Goal: Task Accomplishment & Management: Complete application form

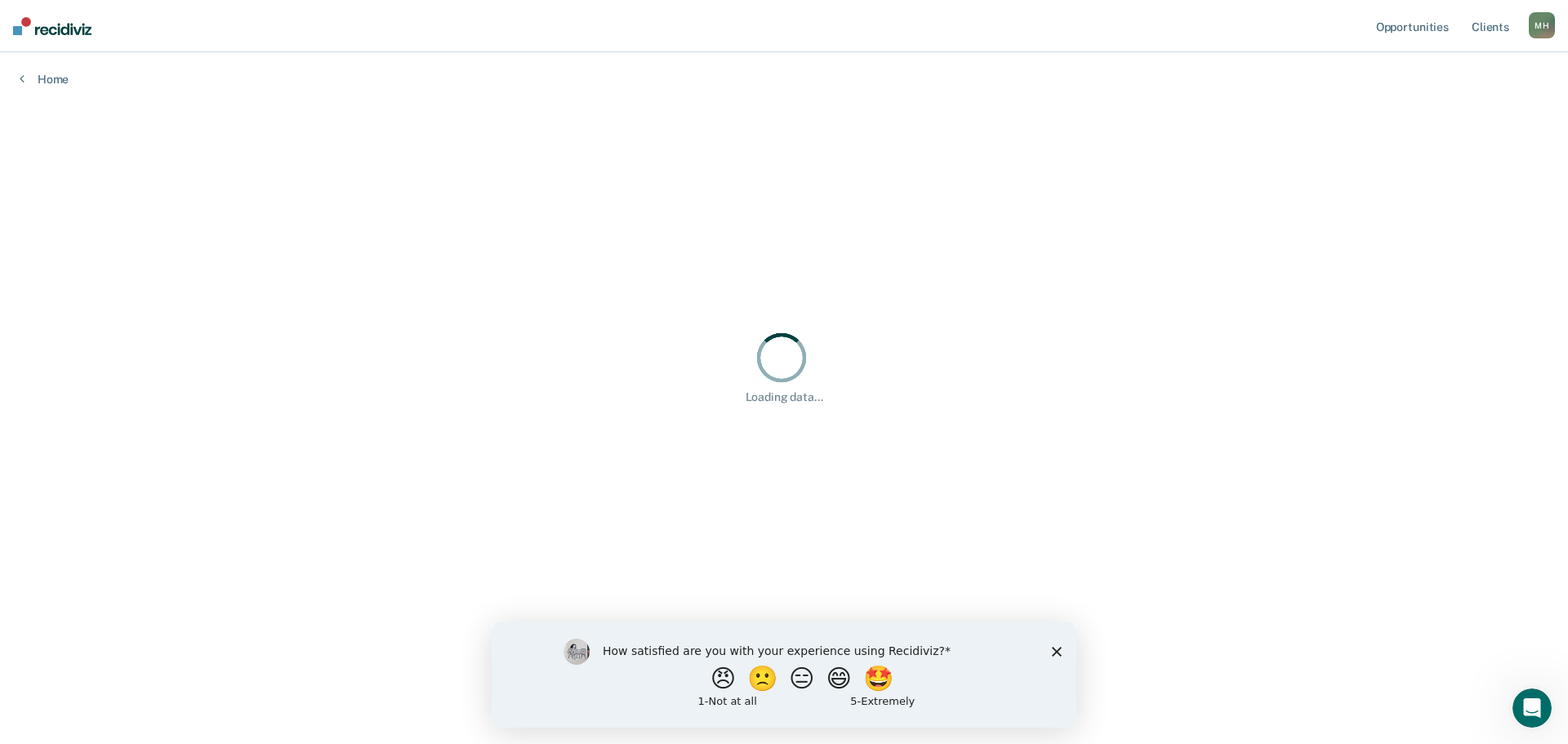
scroll to position [152, 1517]
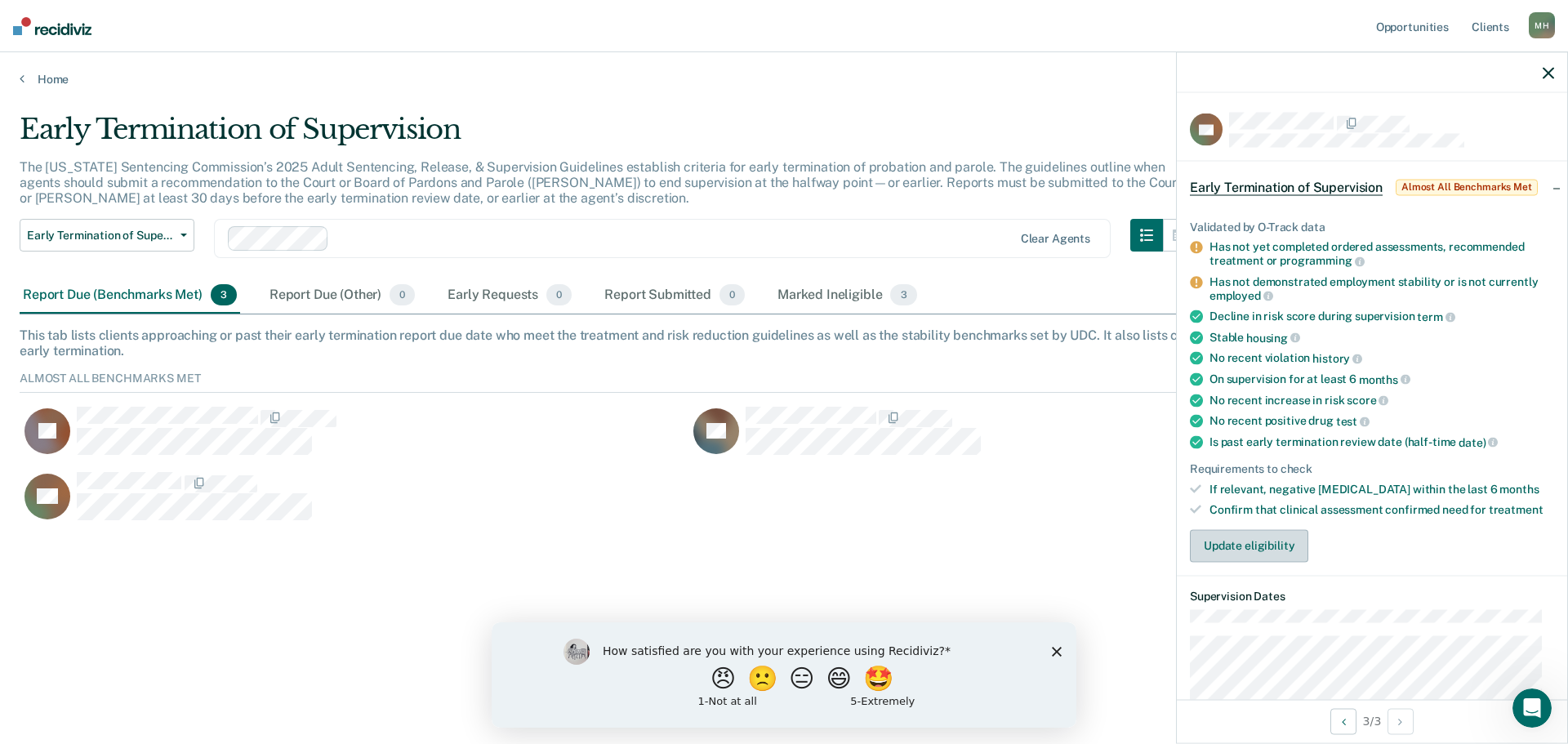
click at [1196, 555] on button "Update eligibility" at bounding box center [1249, 545] width 119 height 33
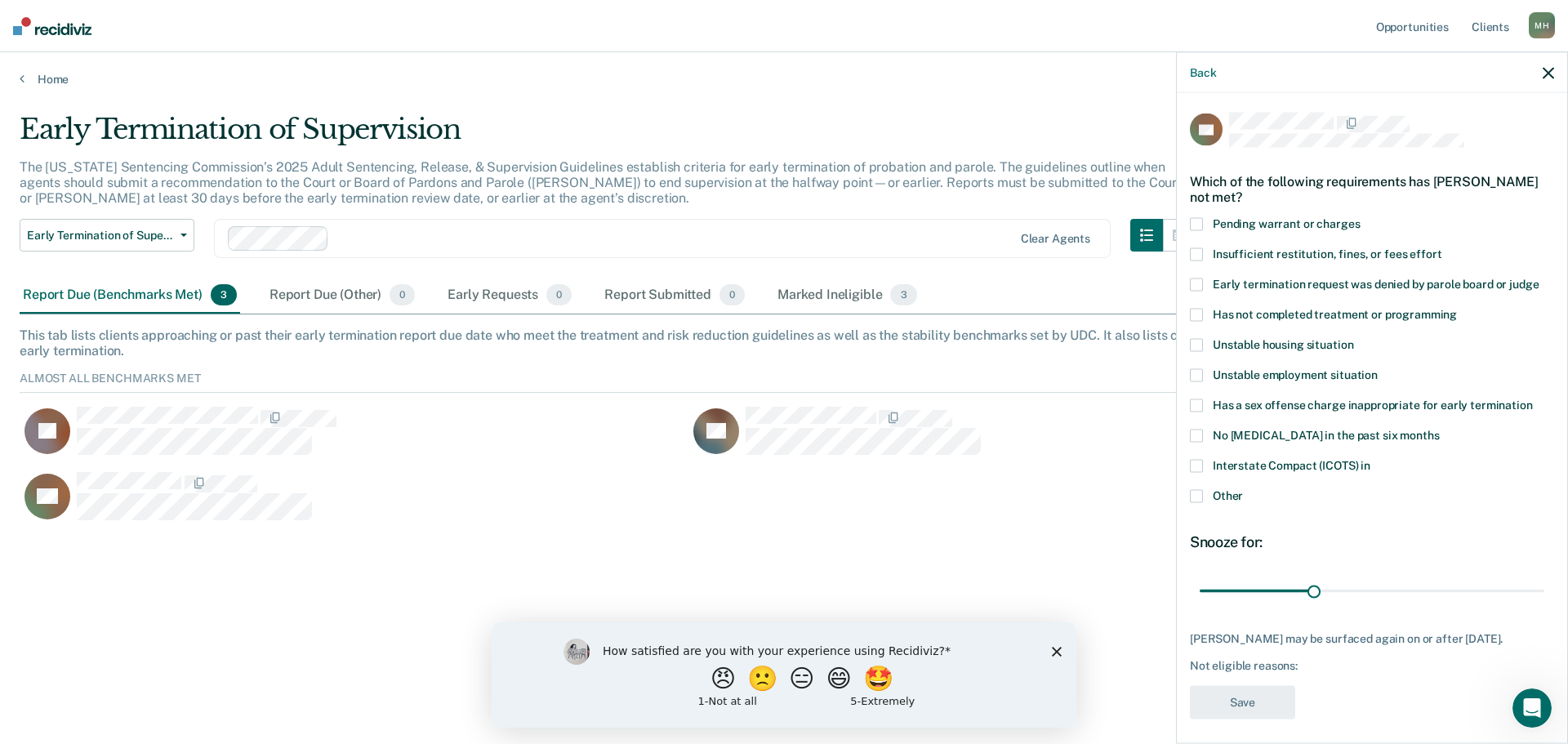
click at [1206, 497] on label "Other" at bounding box center [1372, 498] width 364 height 17
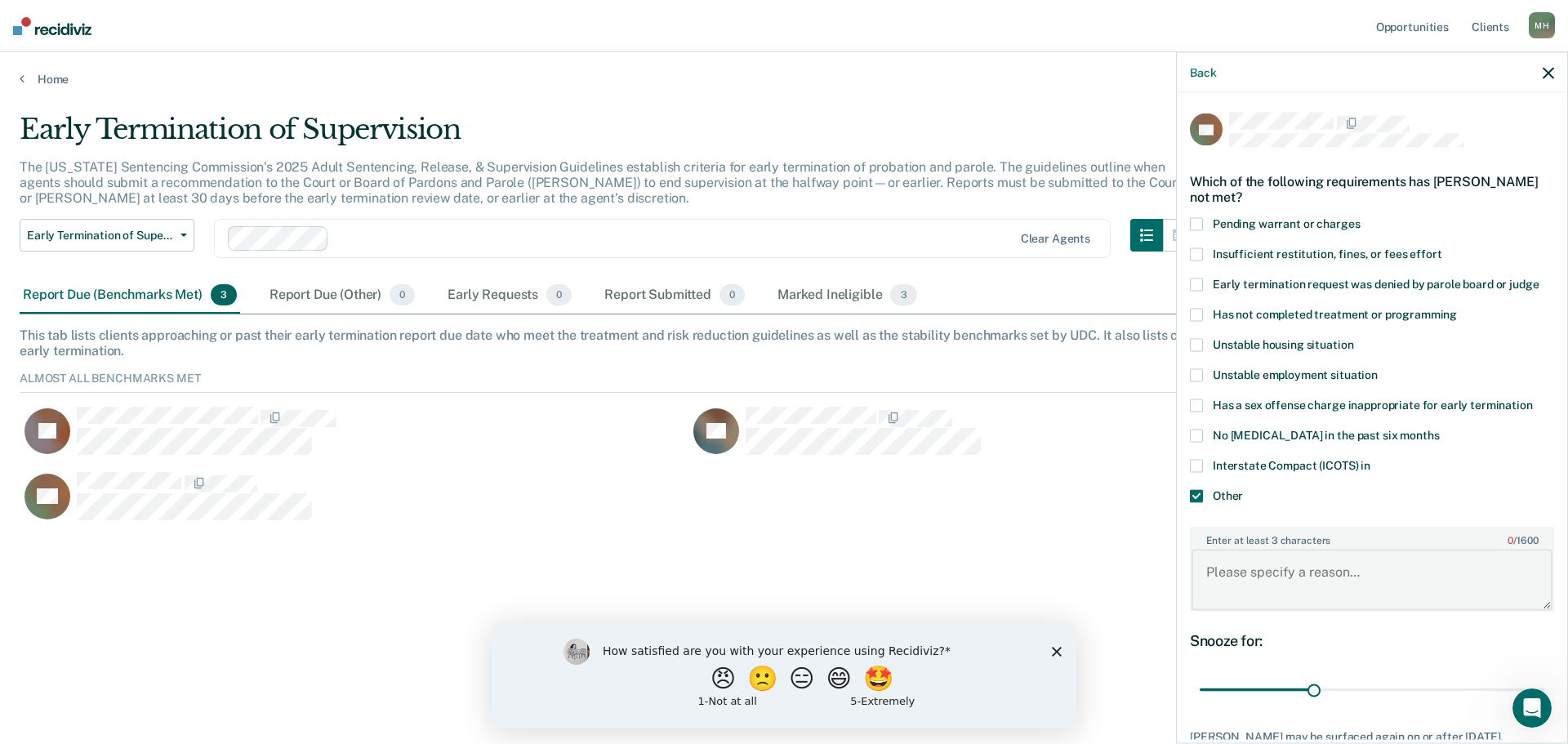
click at [1266, 578] on textarea "Enter at least 3 characters 0 / 1600" at bounding box center [1372, 579] width 361 height 60
type textarea "Court Continue probation until his termination date so that [PERSON_NAME] can c…"
drag, startPoint x: 1361, startPoint y: 692, endPoint x: 1567, endPoint y: 687, distance: 206.1
type input "90"
click at [1544, 687] on input "range" at bounding box center [1372, 689] width 344 height 29
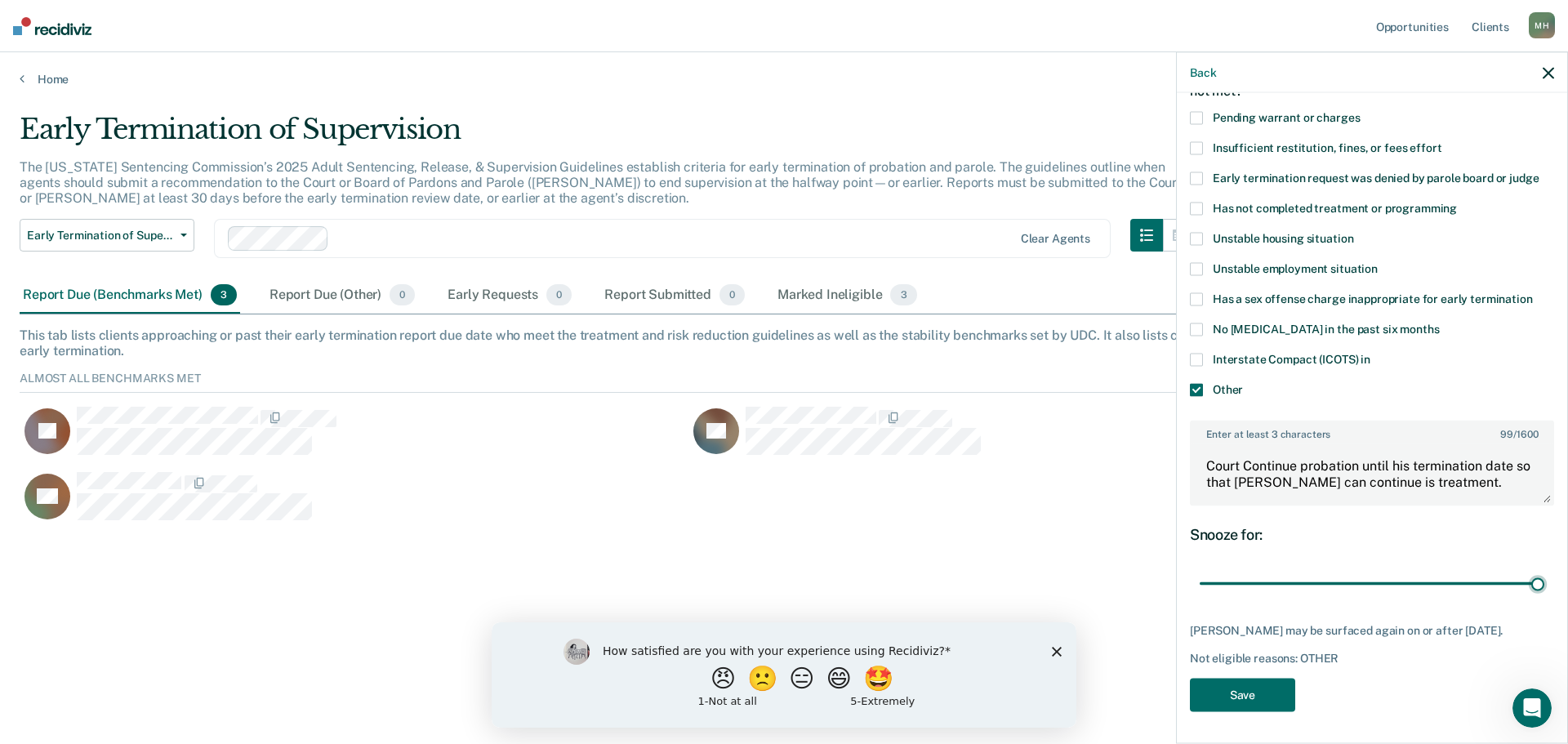
scroll to position [119, 0]
click at [1265, 689] on button "Save" at bounding box center [1242, 694] width 105 height 34
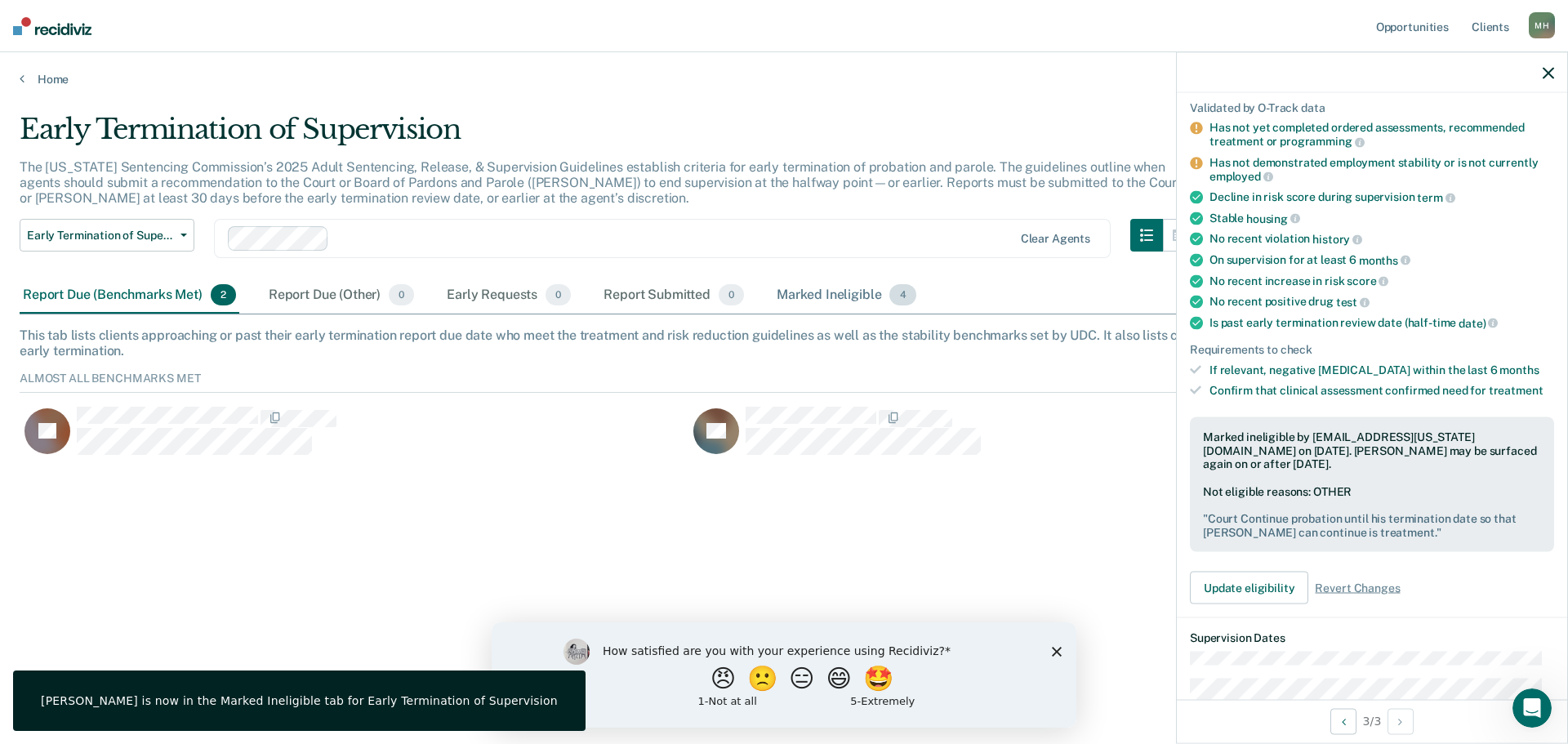
click at [798, 291] on div "Marked Ineligible 4" at bounding box center [846, 296] width 147 height 36
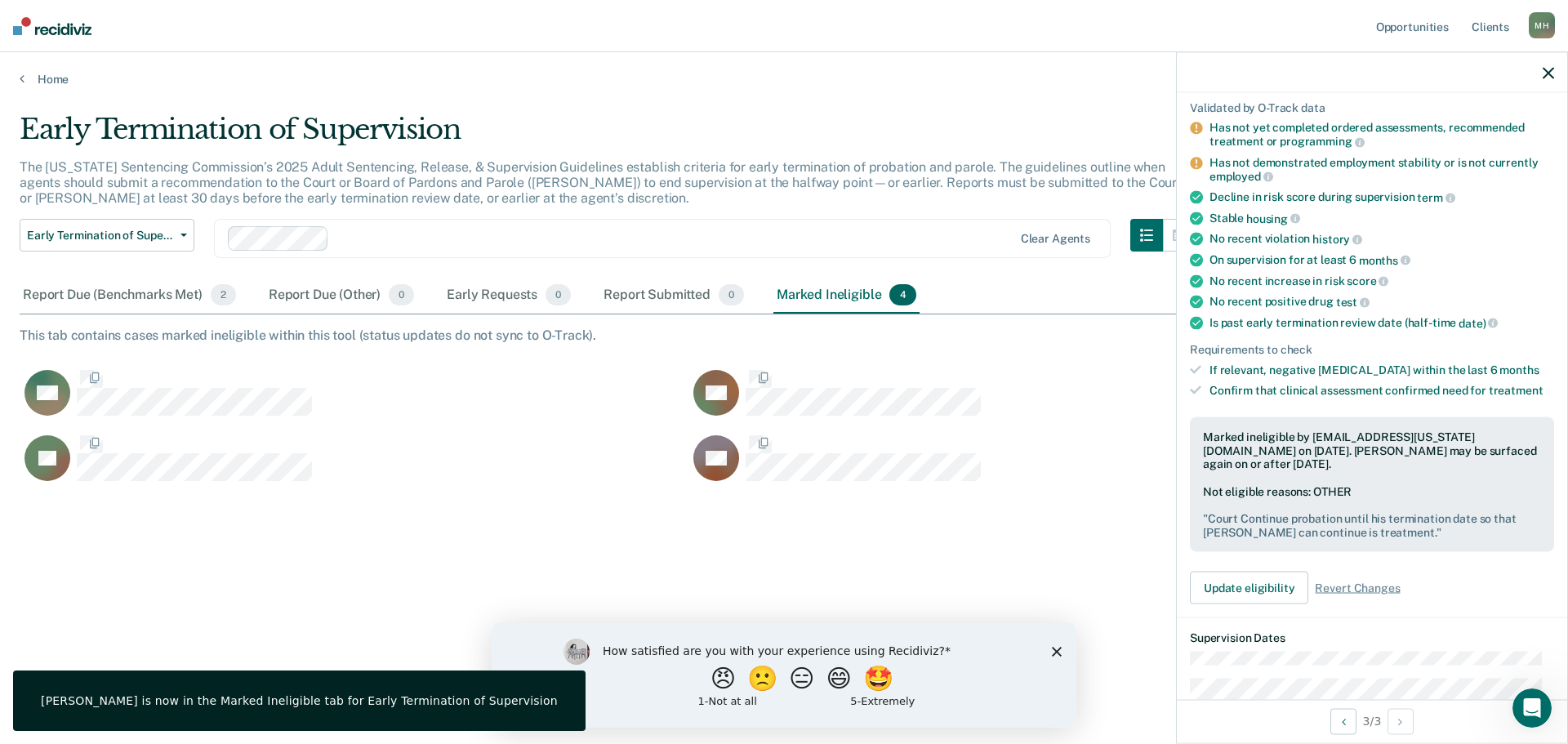
scroll to position [497, 1517]
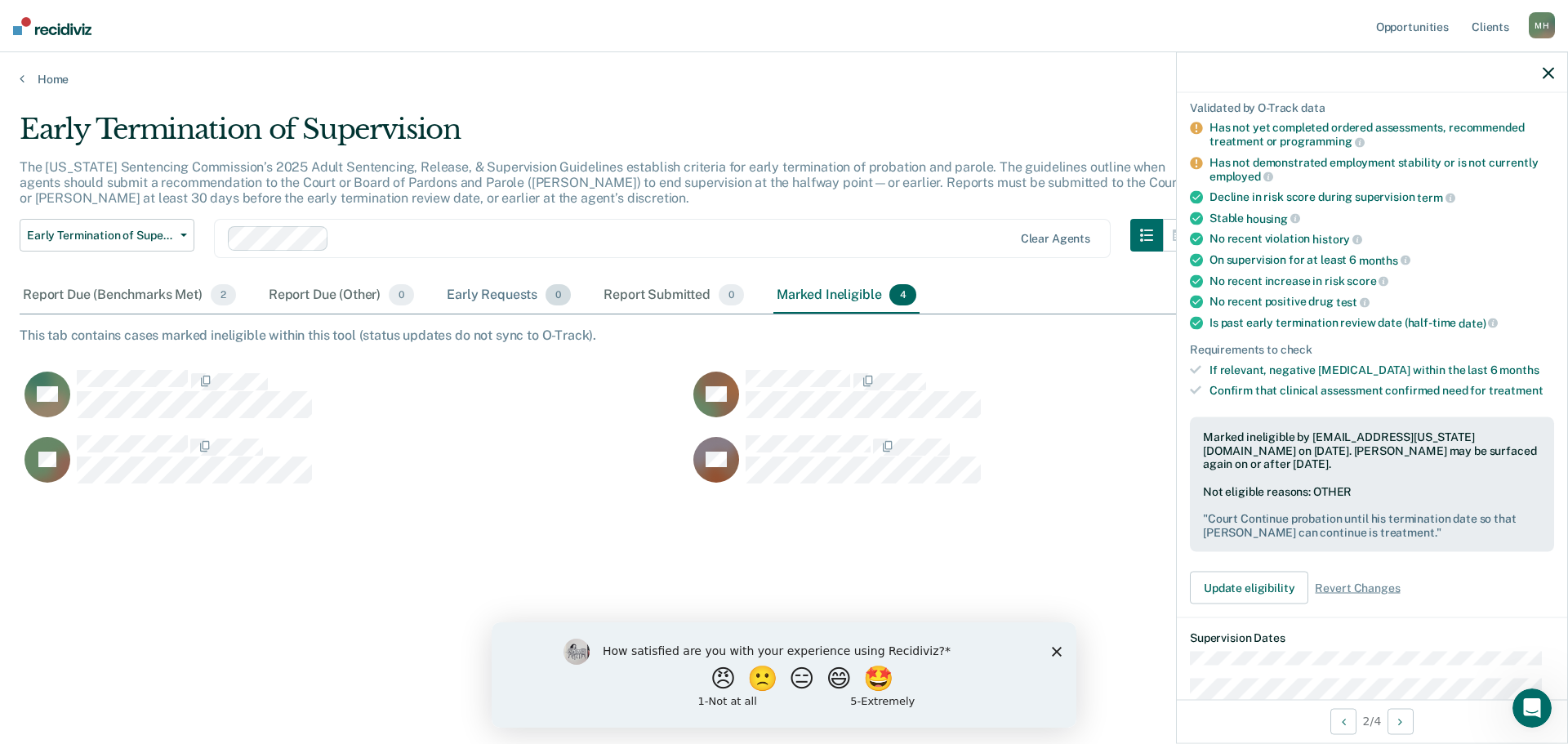
click at [507, 284] on div "Early Requests 0" at bounding box center [509, 296] width 131 height 36
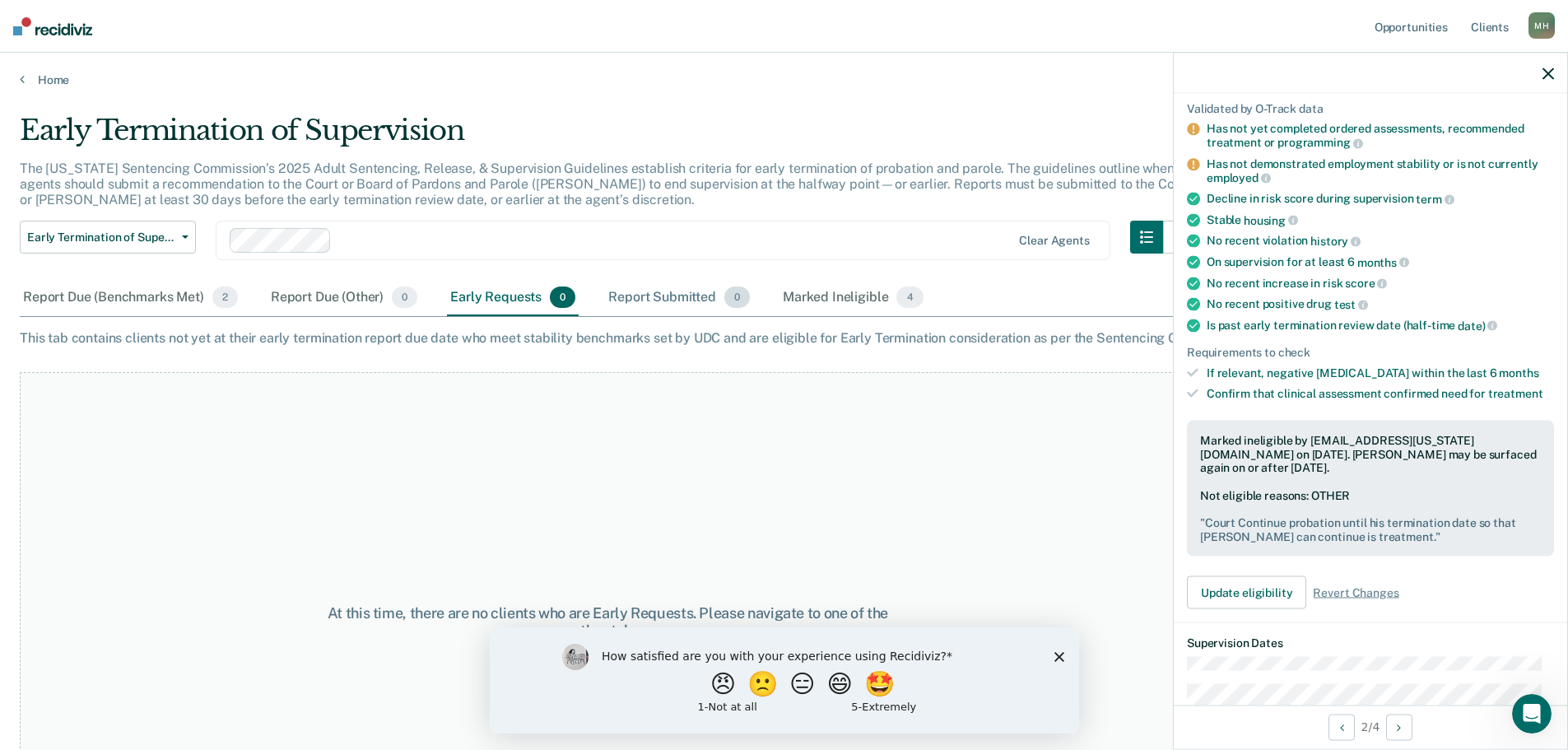
click at [696, 299] on div "Report Submitted 0" at bounding box center [678, 298] width 149 height 36
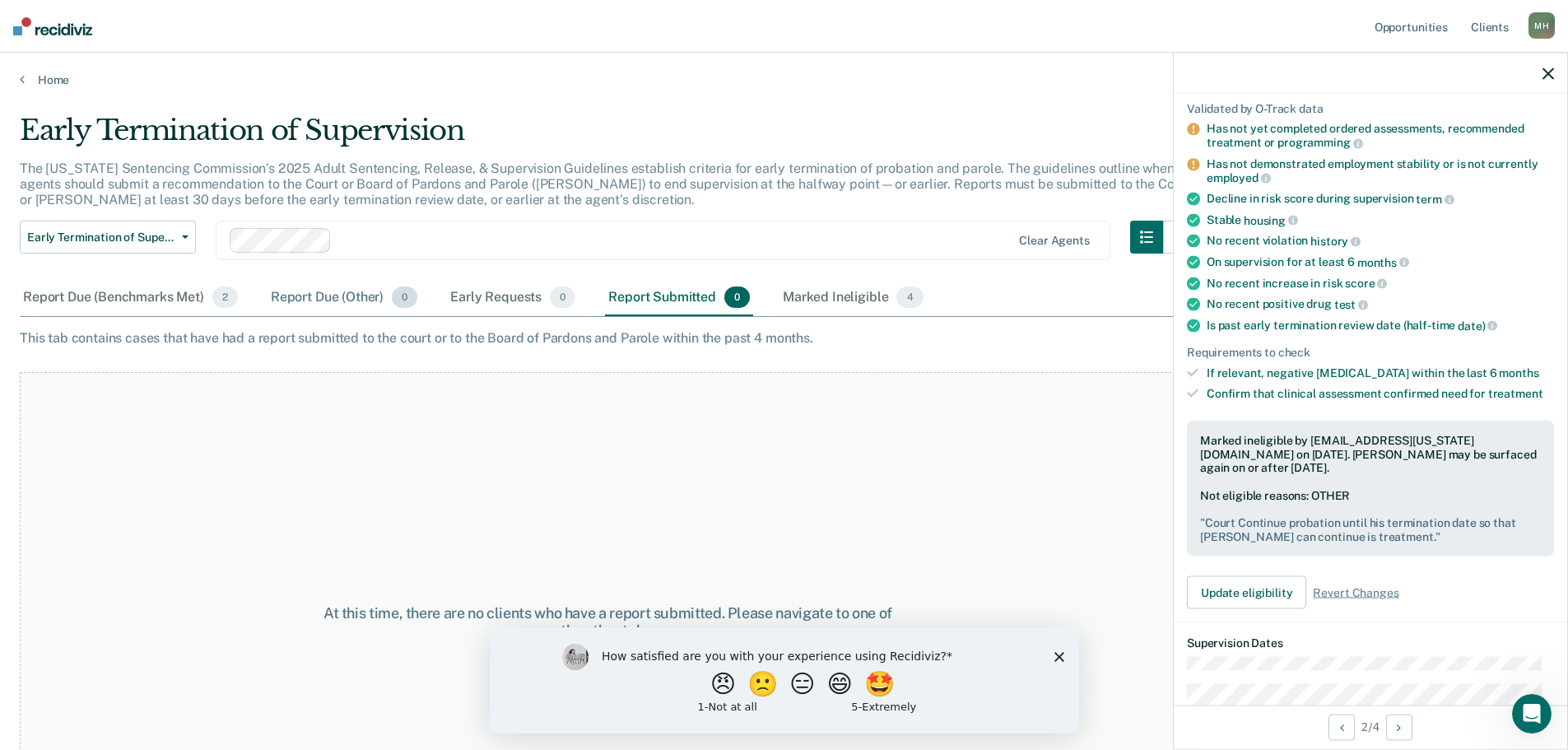
click at [338, 306] on div "Report Due (Other) 0" at bounding box center [343, 298] width 153 height 36
click at [171, 297] on div "Report Due (Benchmarks Met) 2" at bounding box center [131, 298] width 221 height 36
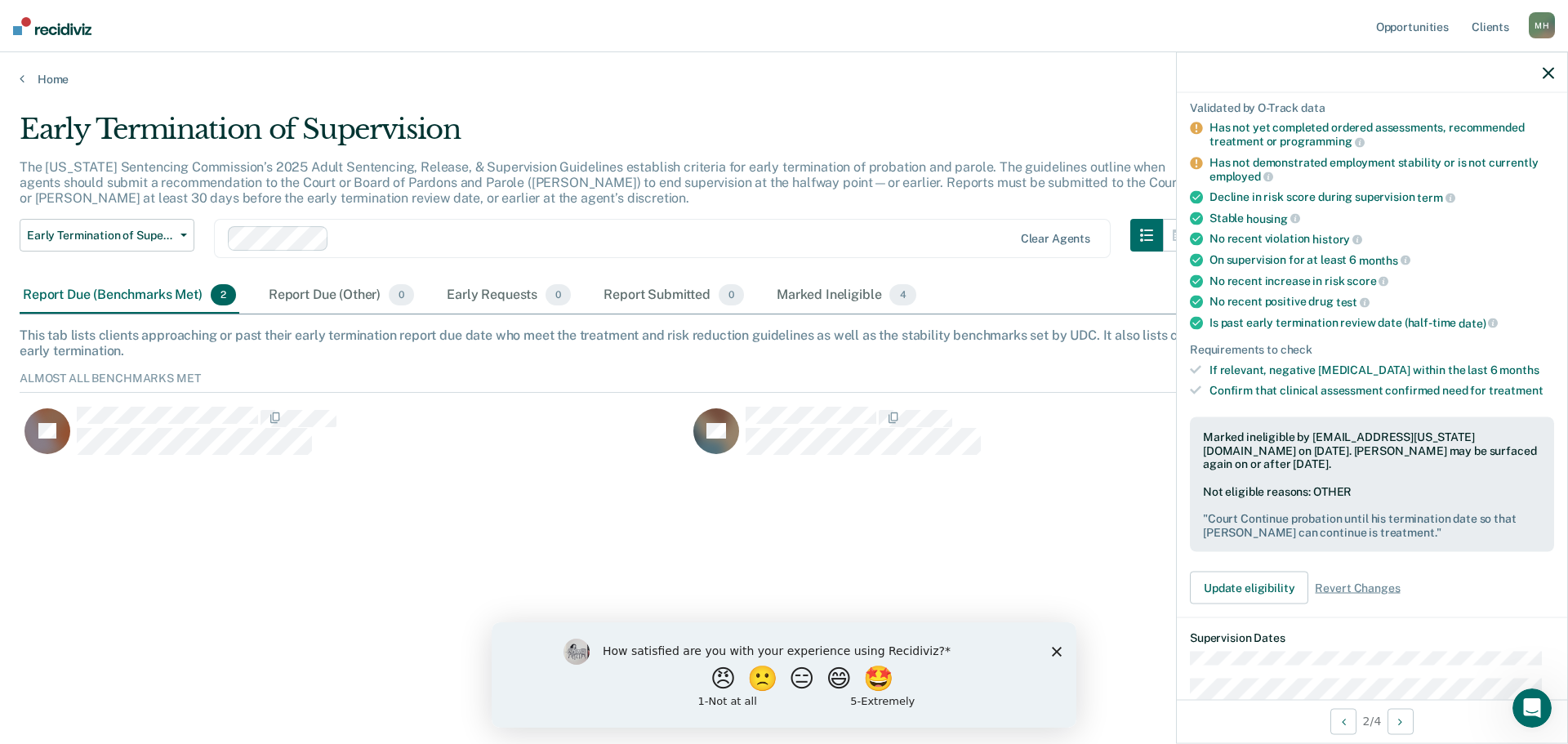
scroll to position [87, 1517]
click at [352, 244] on div at bounding box center [673, 238] width 676 height 19
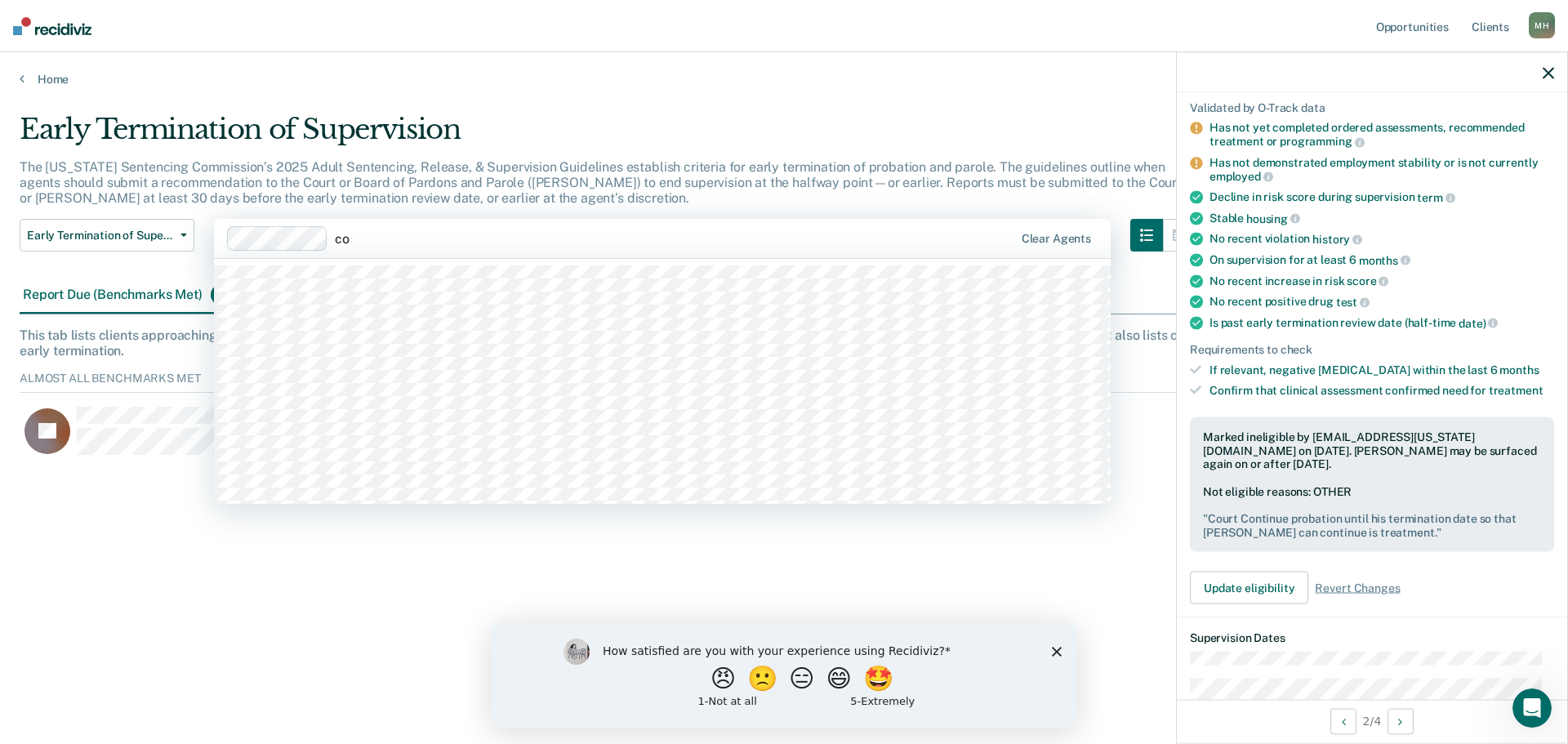
type input "c"
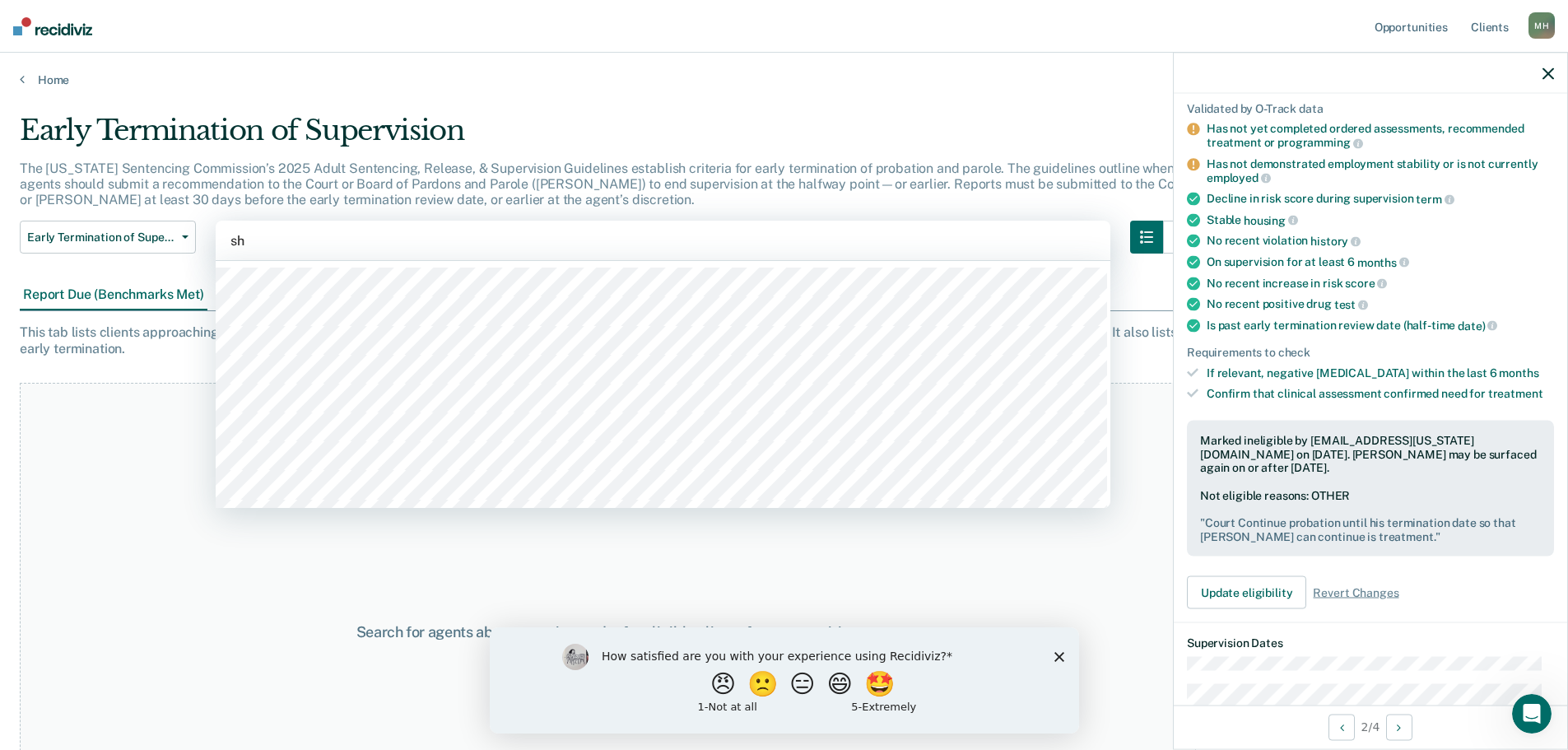
type input "she"
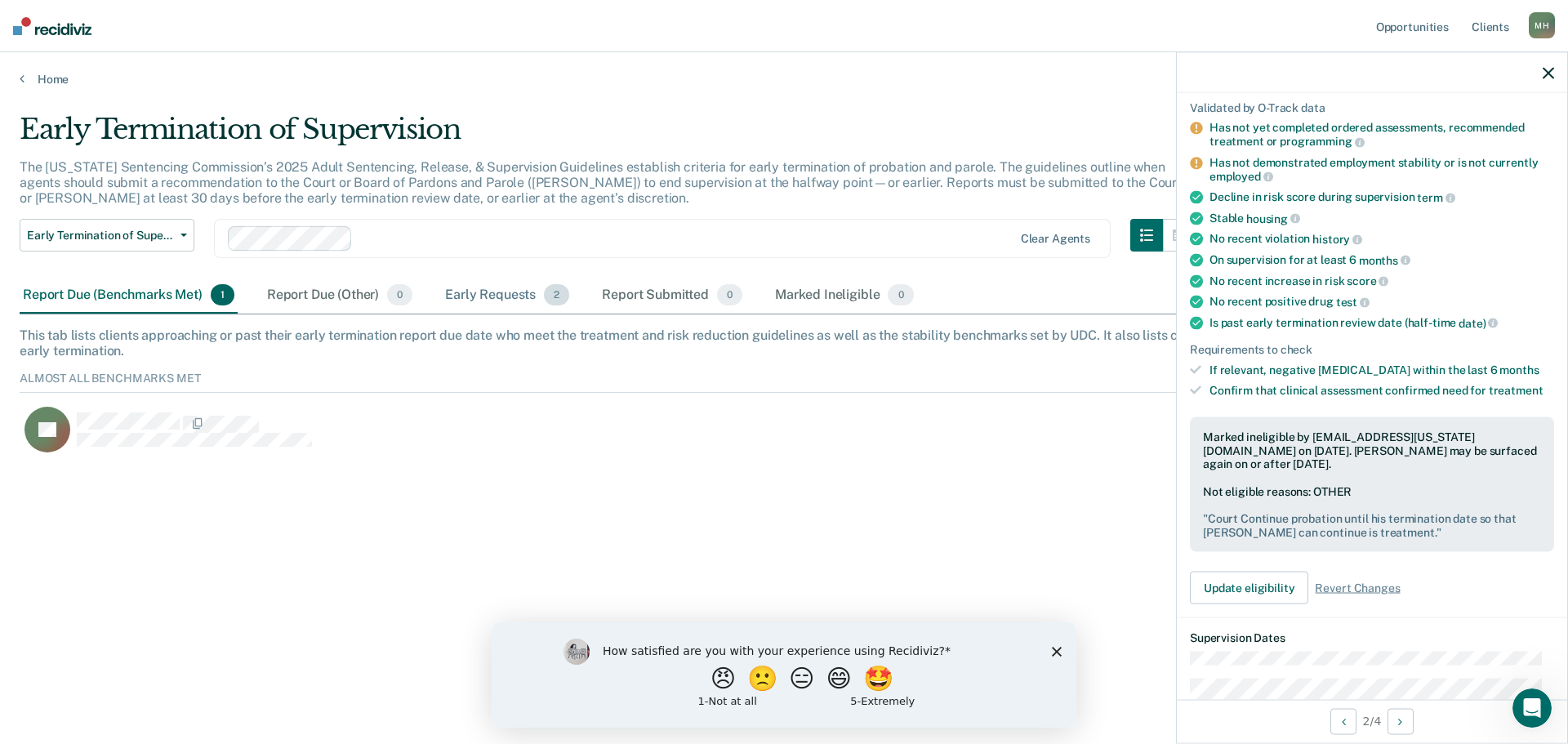
click at [508, 289] on div "Early Requests 2" at bounding box center [507, 296] width 131 height 36
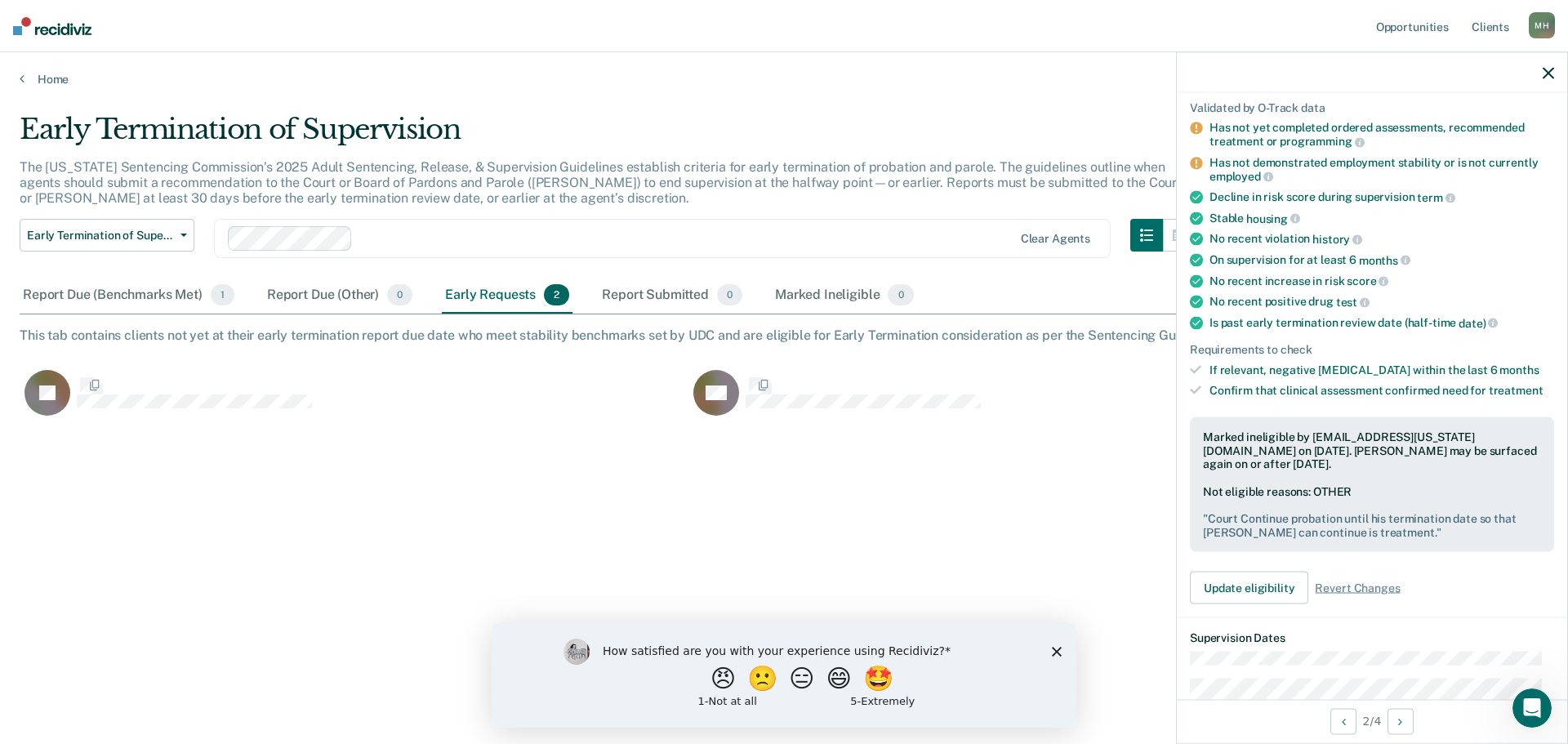
scroll to position [497, 1517]
click at [104, 294] on div "Report Due (Benchmarks Met) 1" at bounding box center [129, 296] width 218 height 36
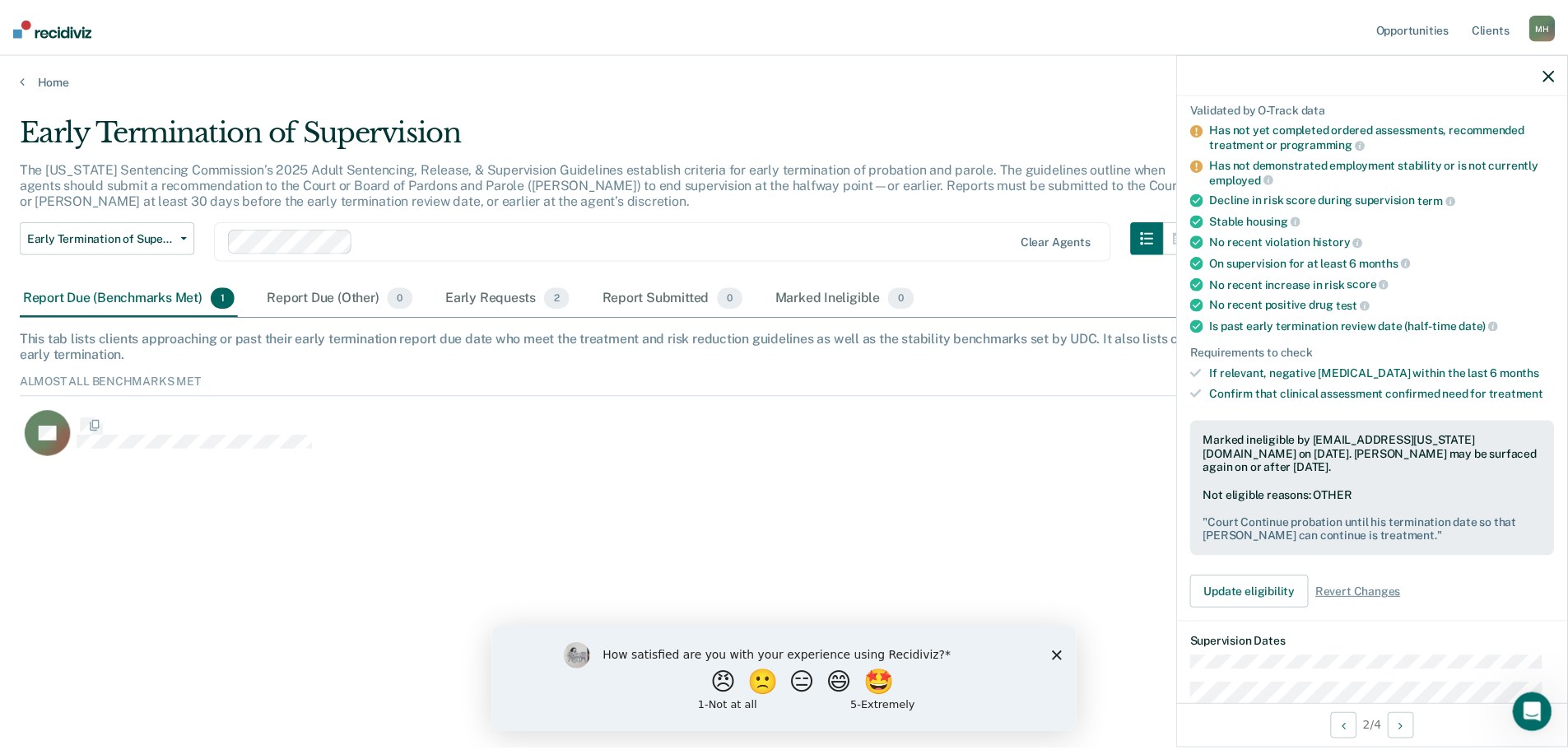
scroll to position [88, 1528]
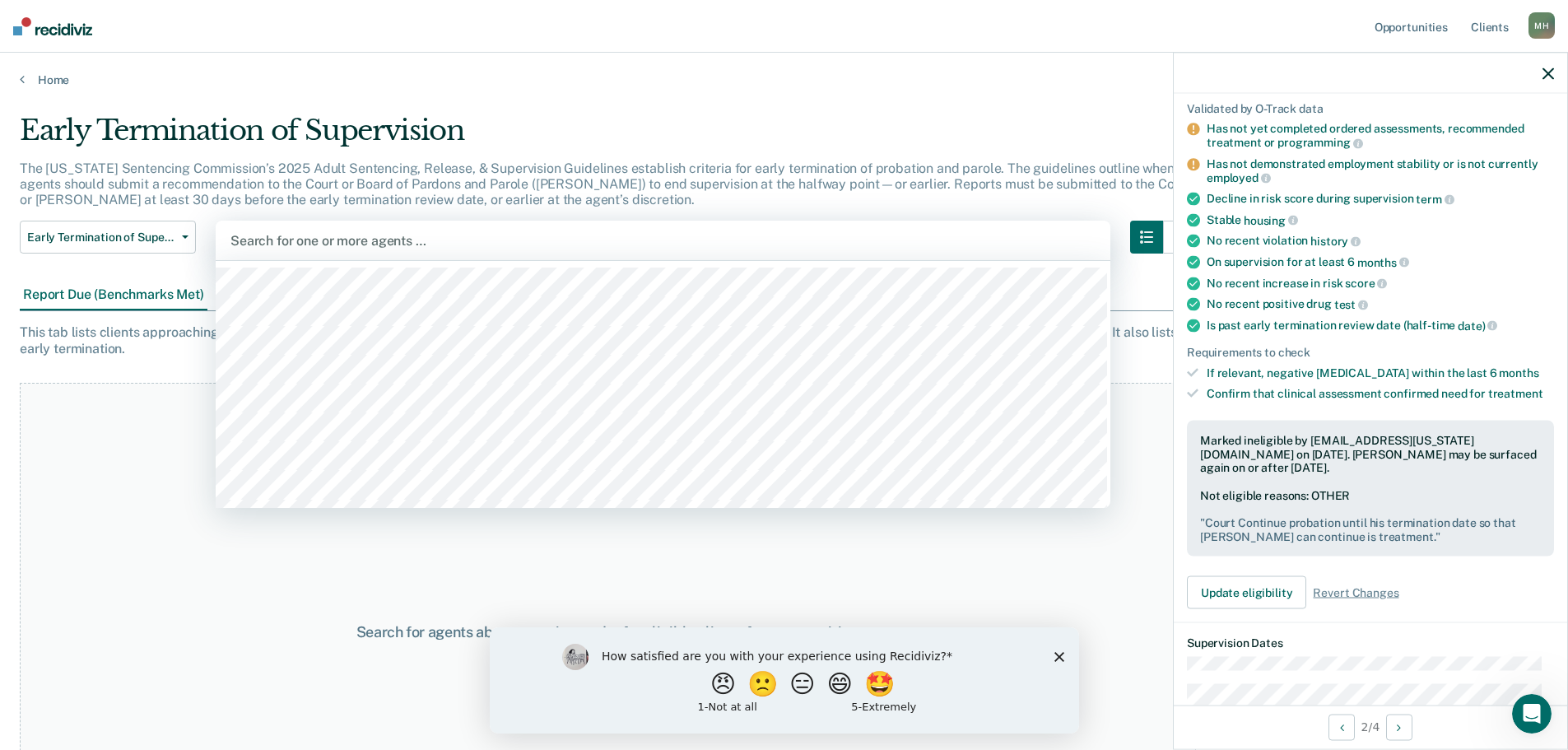
click at [337, 242] on div at bounding box center [662, 240] width 865 height 19
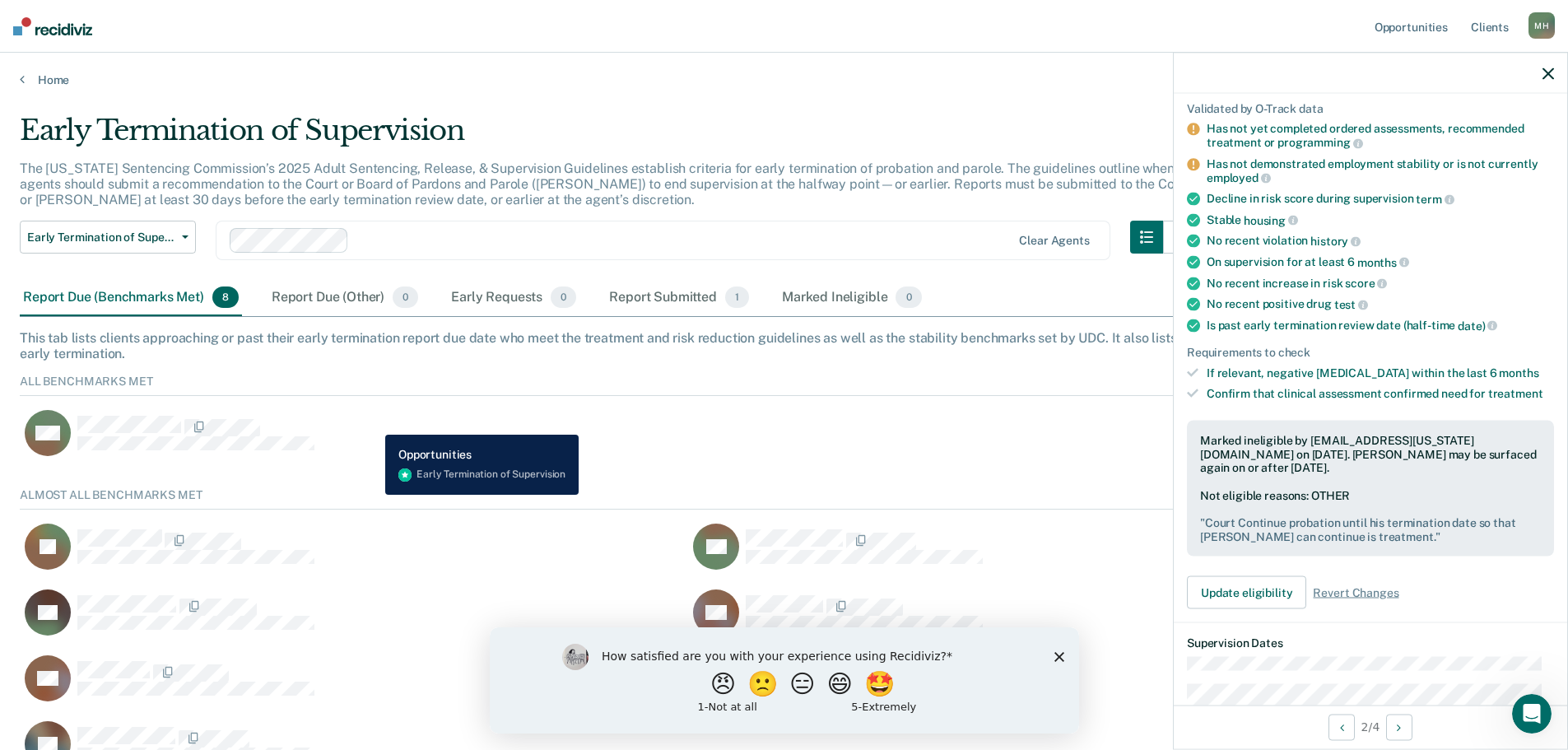
scroll to position [36, 0]
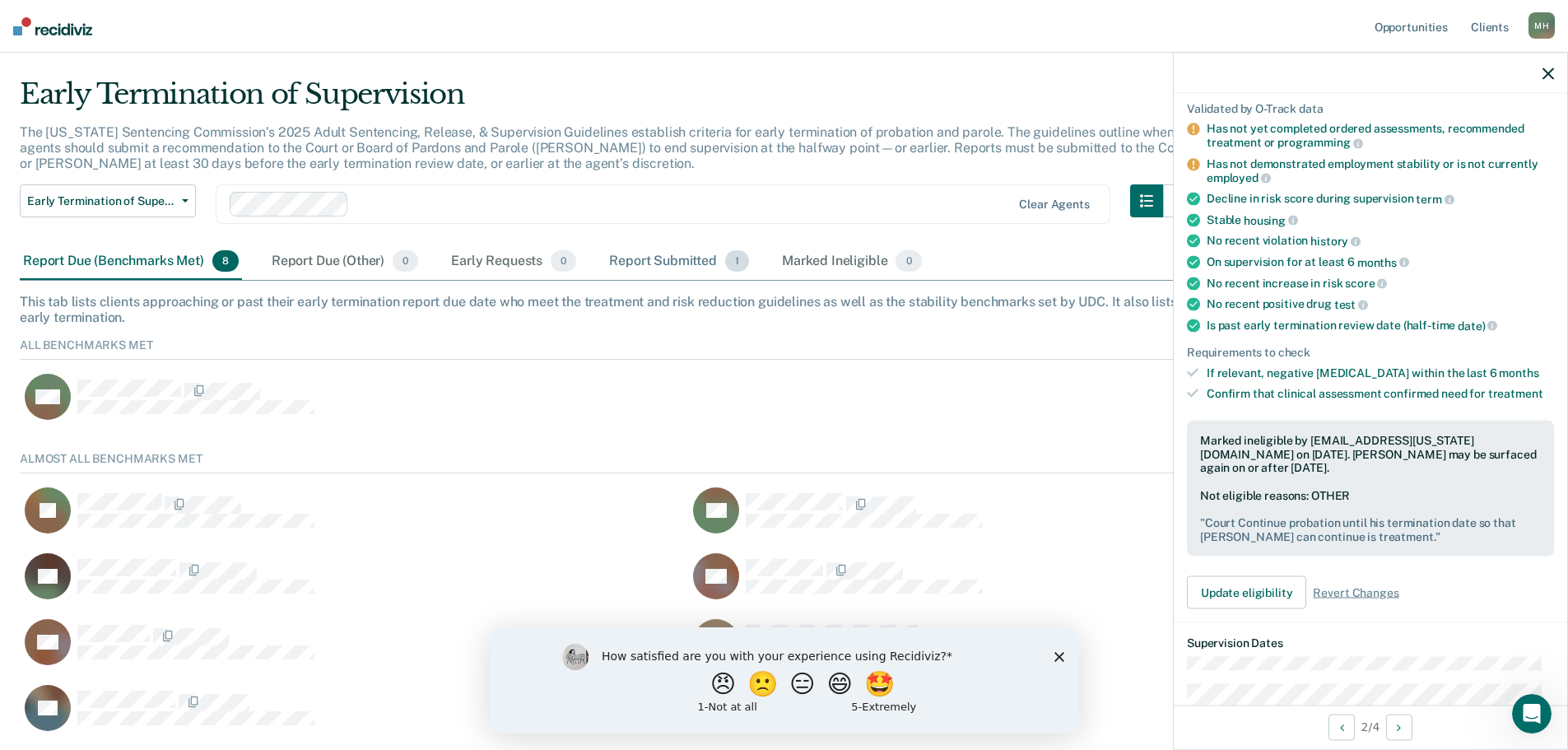
click at [646, 264] on div "Report Submitted 1" at bounding box center [678, 261] width 147 height 36
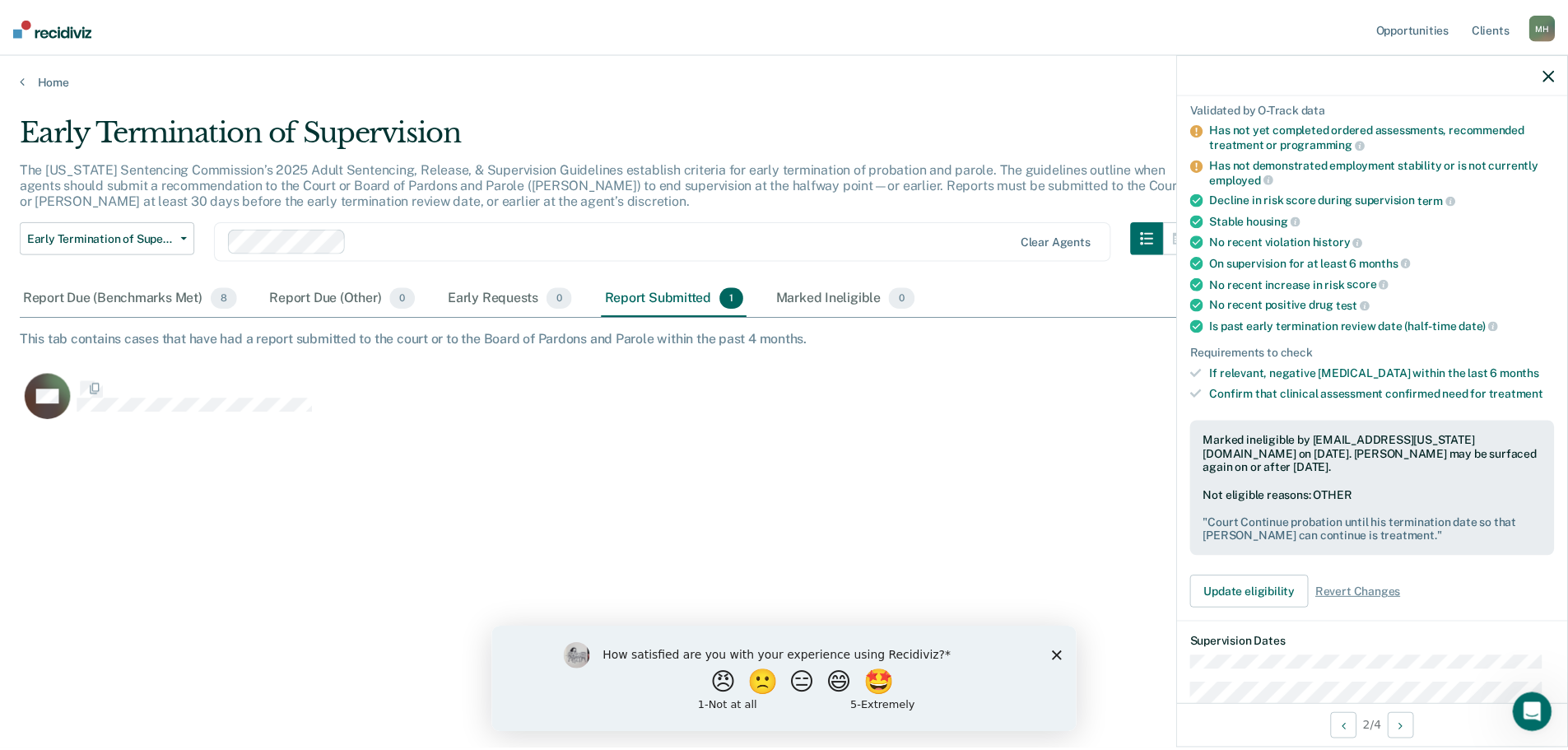
scroll to position [501, 1528]
click at [189, 284] on div "Report Due (Benchmarks Met) 8" at bounding box center [131, 298] width 222 height 36
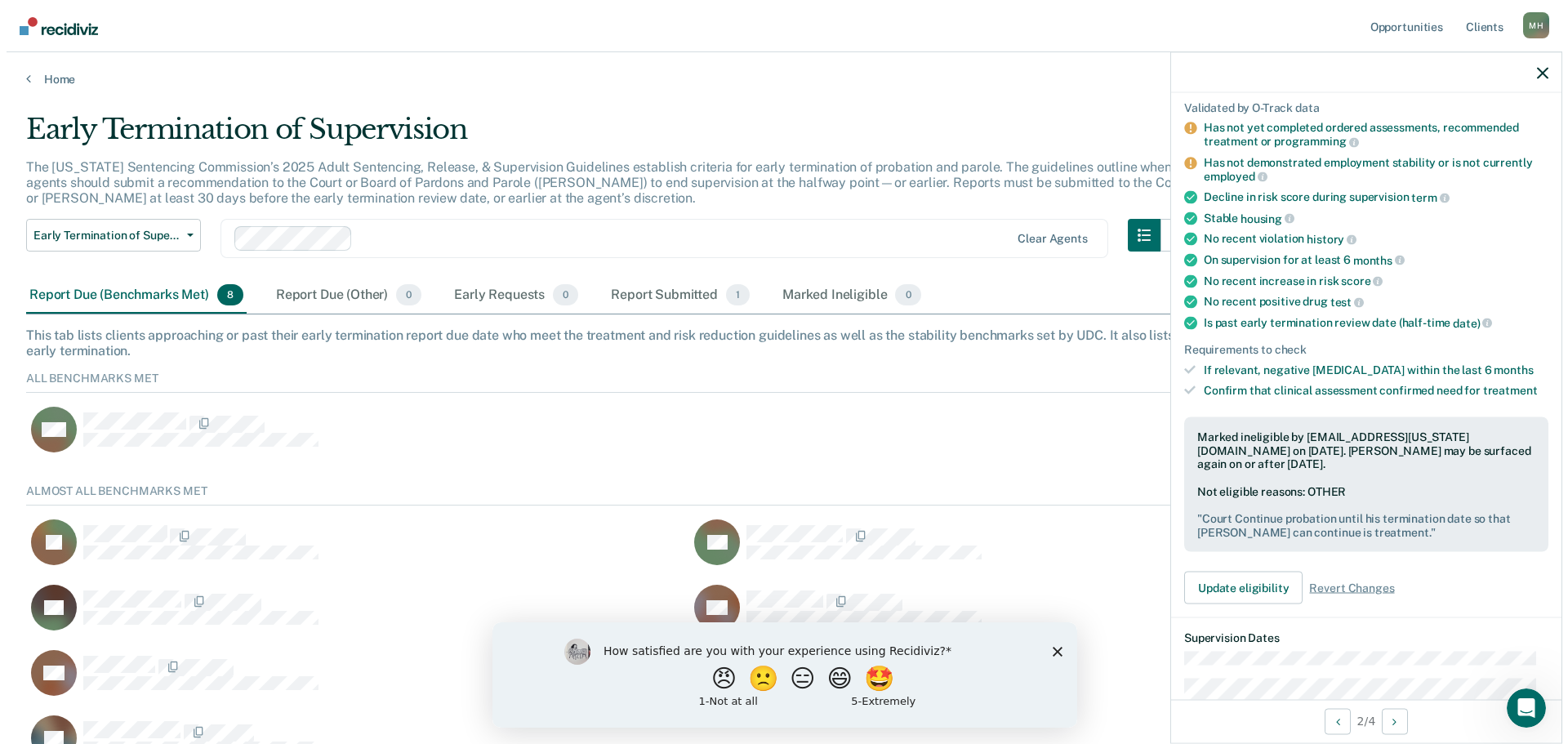
scroll to position [283, 1505]
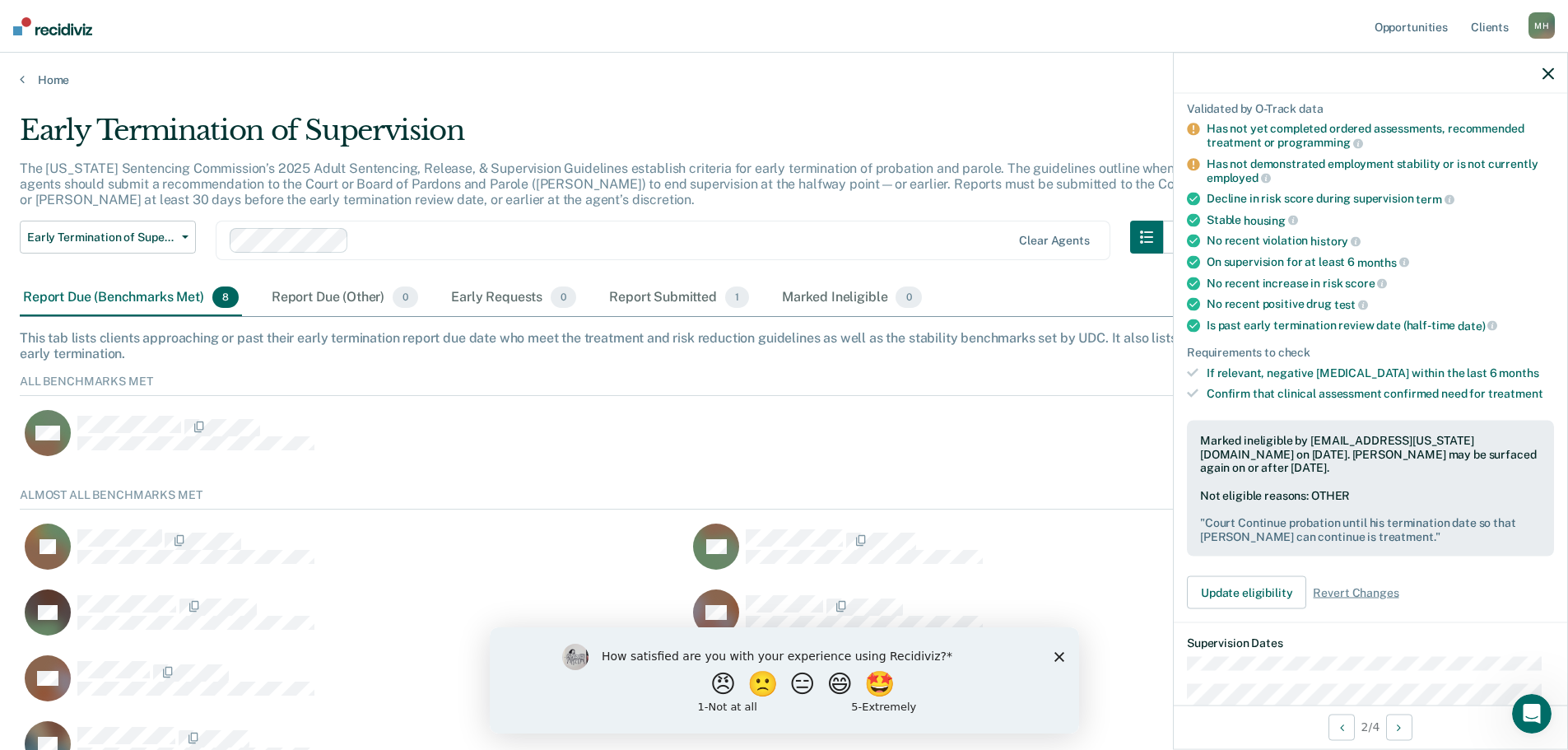
click at [43, 39] on nav "Opportunities Client s [PERSON_NAME] [PERSON_NAME] Profile How it works Log Out" at bounding box center [784, 26] width 1568 height 53
click at [49, 32] on img at bounding box center [52, 26] width 79 height 18
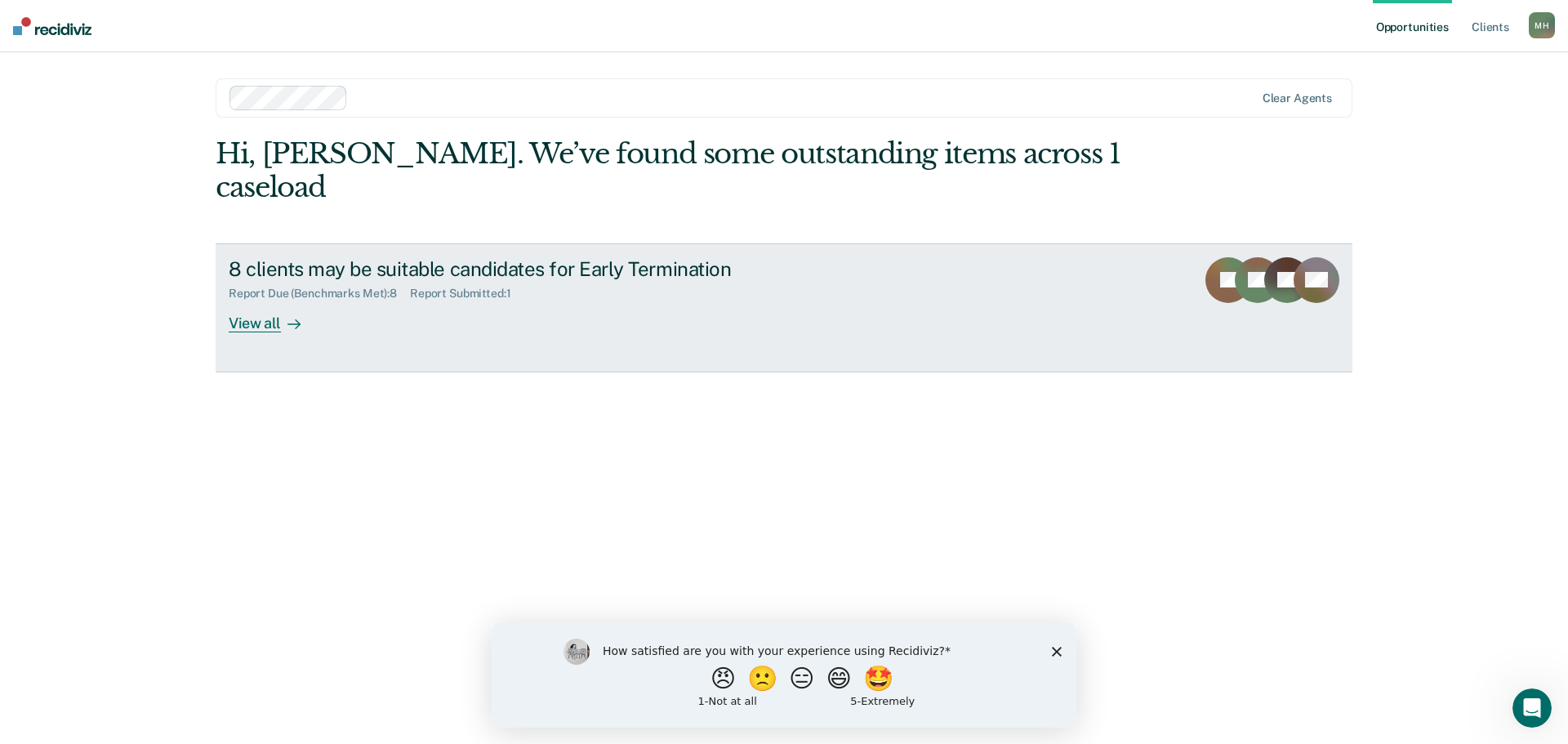
click at [271, 301] on div "View all" at bounding box center [274, 317] width 91 height 32
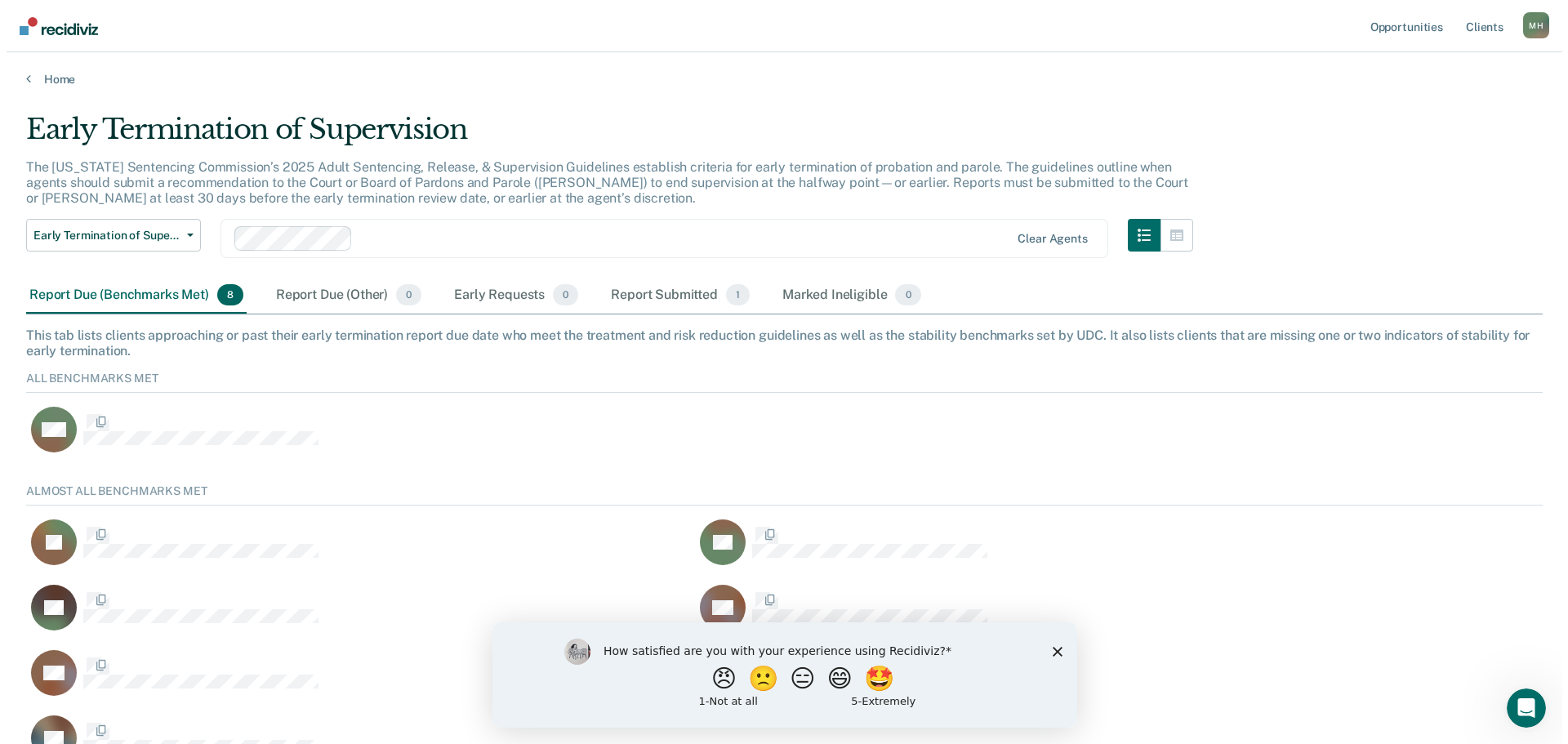
scroll to position [13, 13]
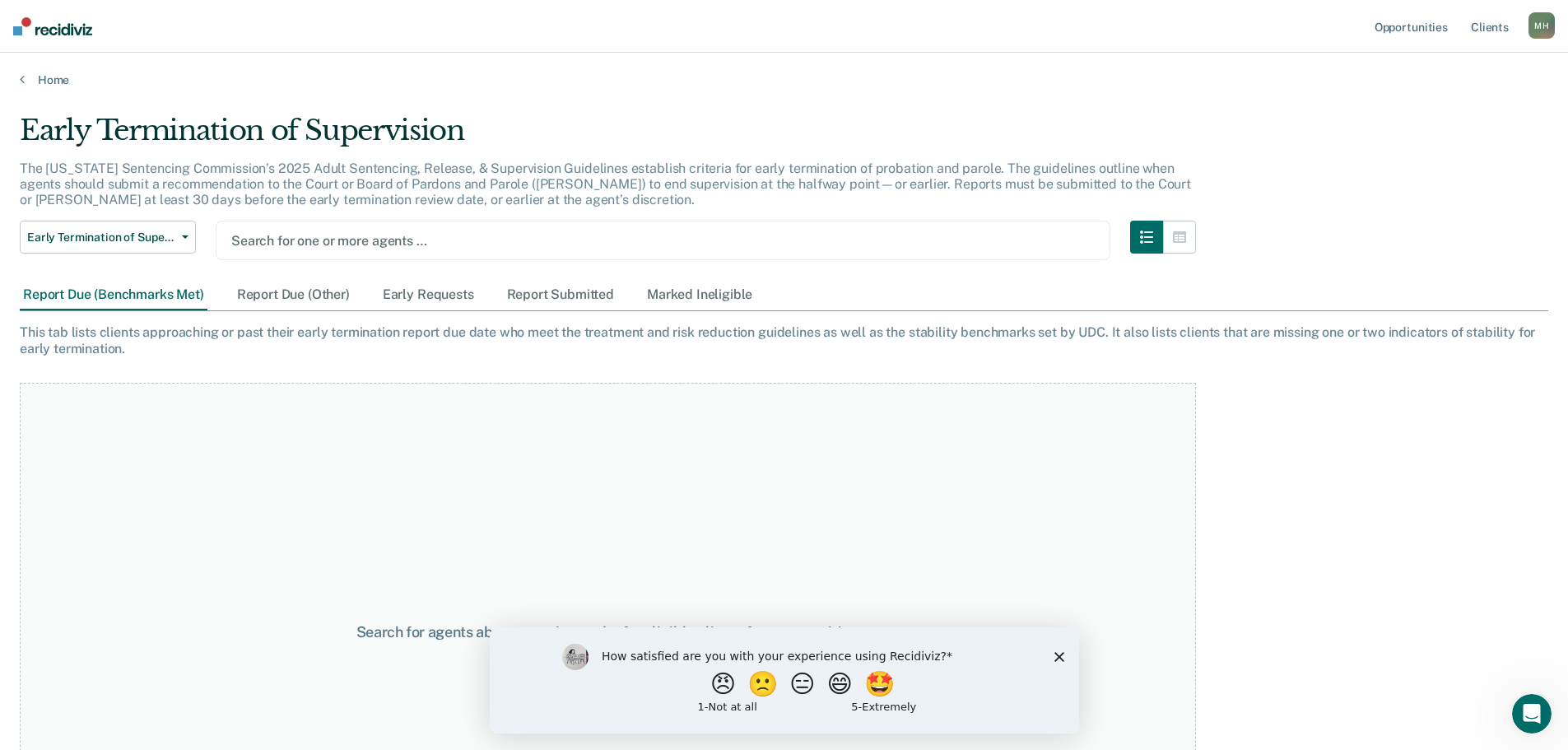
click at [331, 240] on div at bounding box center [662, 240] width 863 height 19
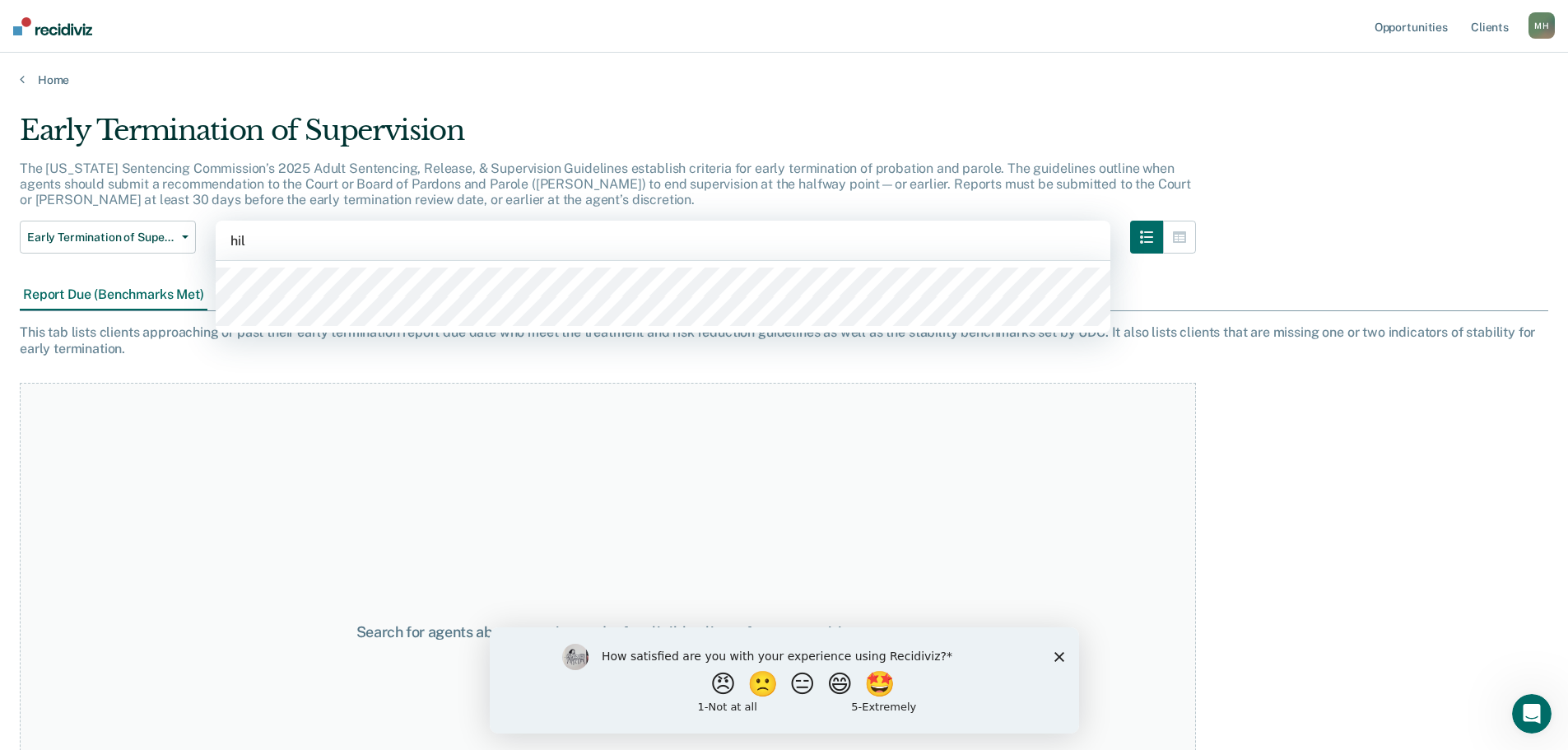
type input "hill"
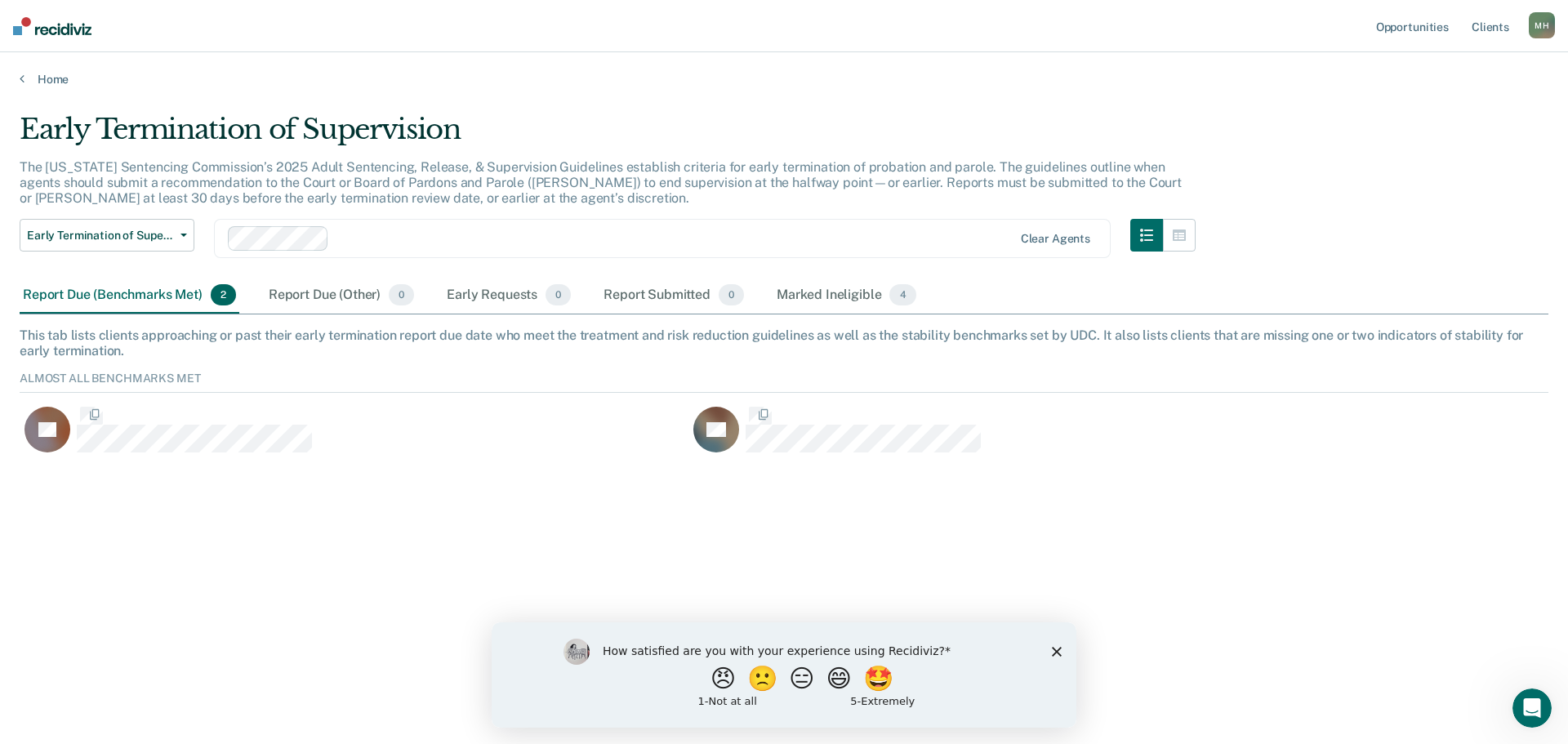
scroll to position [87, 1517]
click at [790, 291] on div "Marked Ineligible 4" at bounding box center [846, 296] width 147 height 36
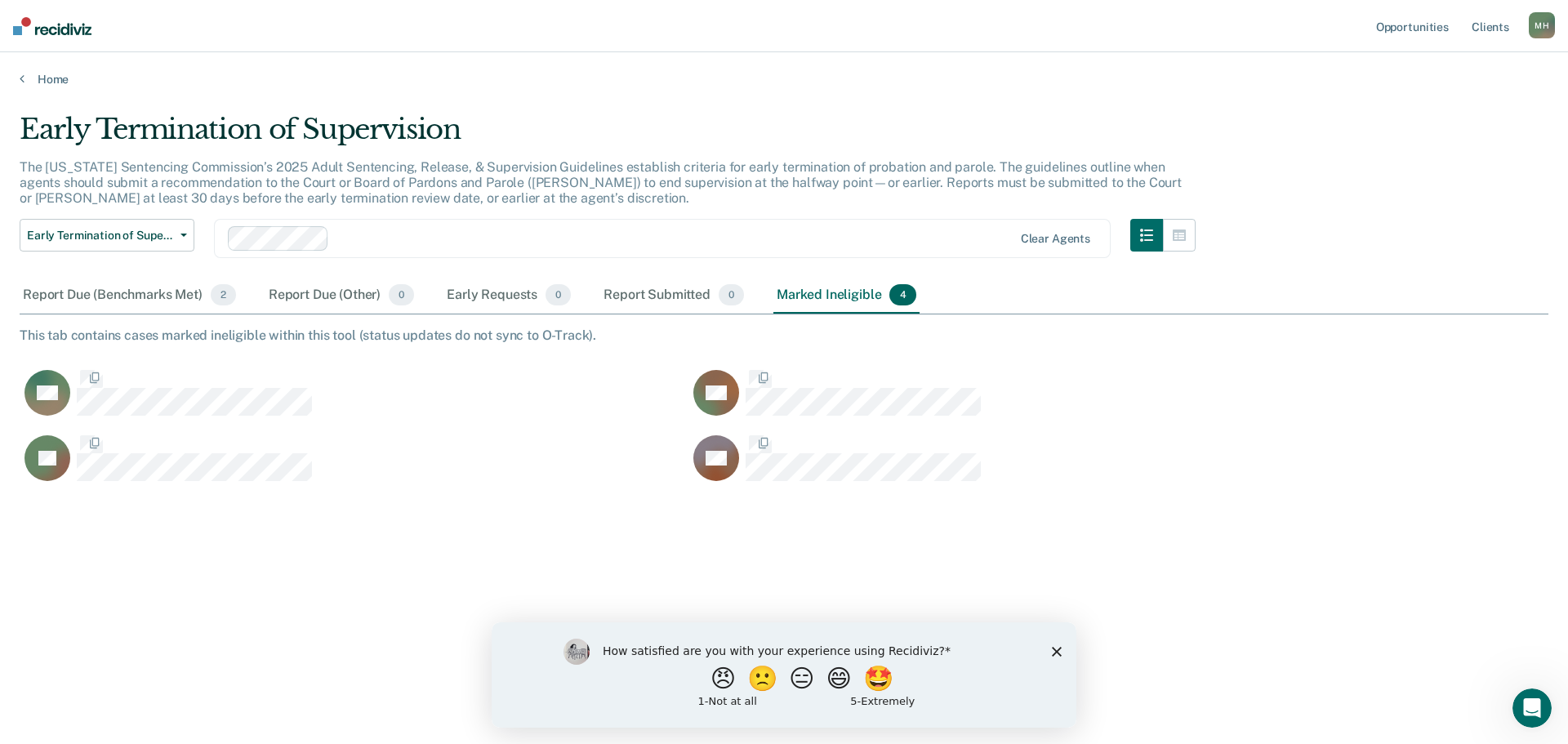
scroll to position [0, 0]
click at [145, 298] on div "Report Due (Benchmarks Met) 2" at bounding box center [130, 296] width 220 height 36
